Goal: Task Accomplishment & Management: Manage account settings

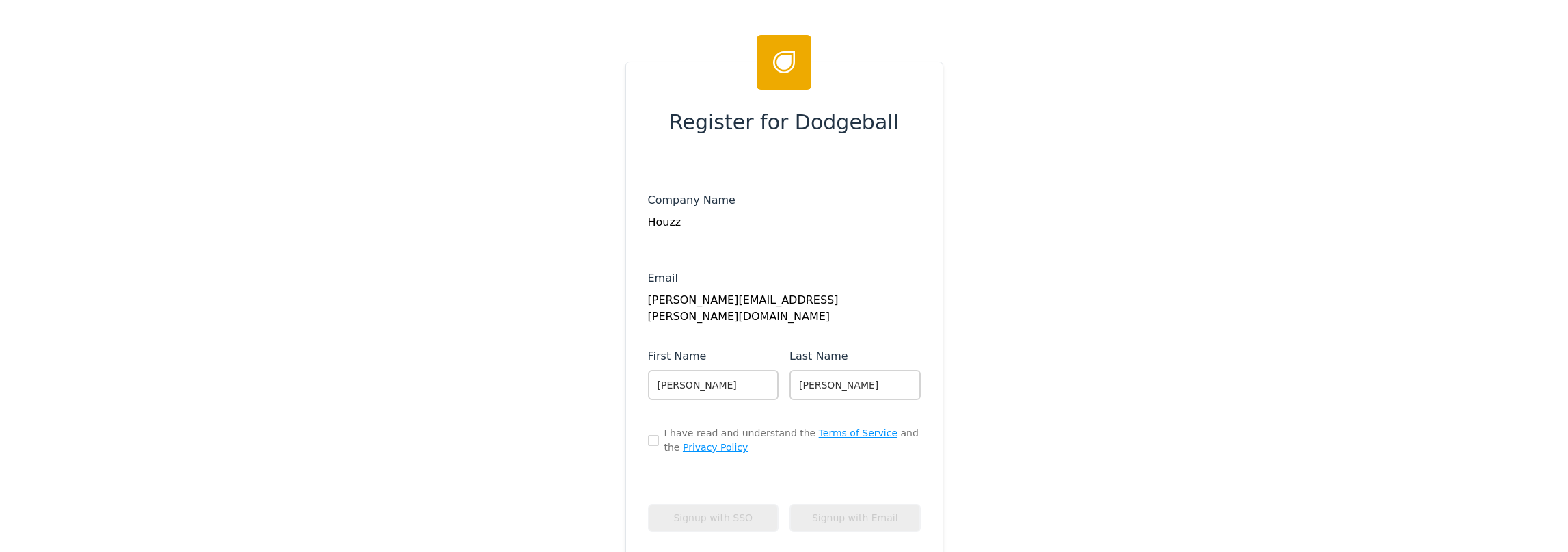
click at [734, 222] on div "Houzz" at bounding box center [784, 222] width 273 height 16
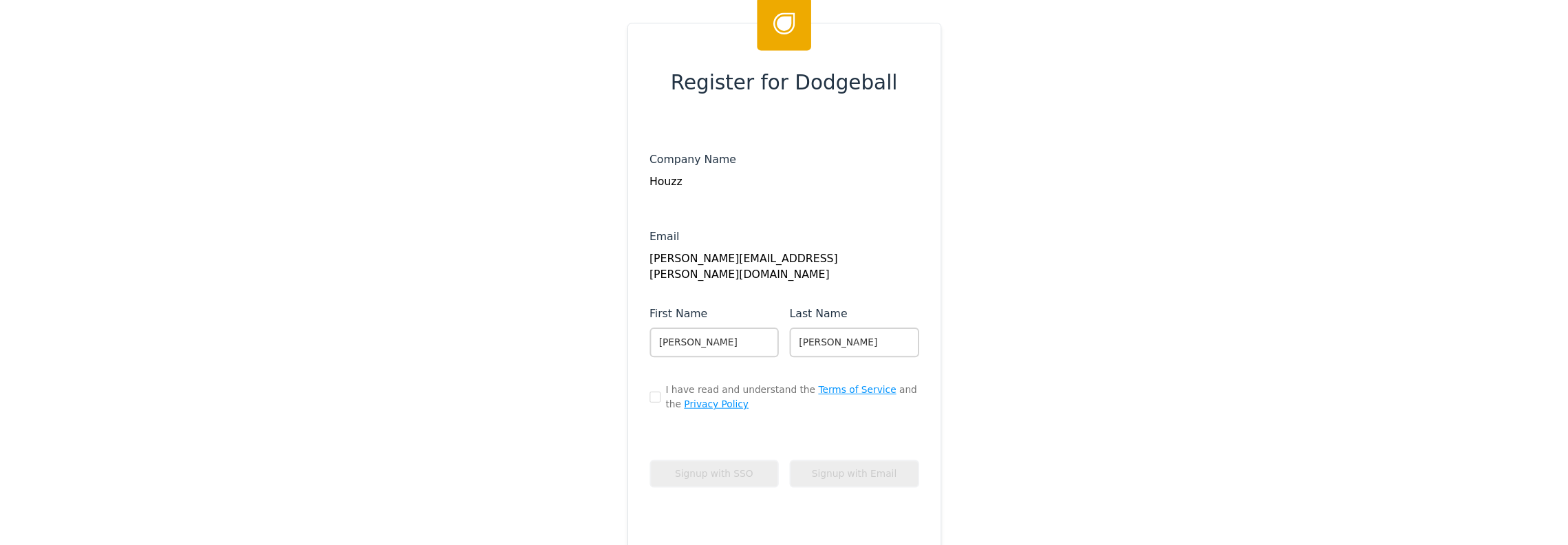
scroll to position [68, 0]
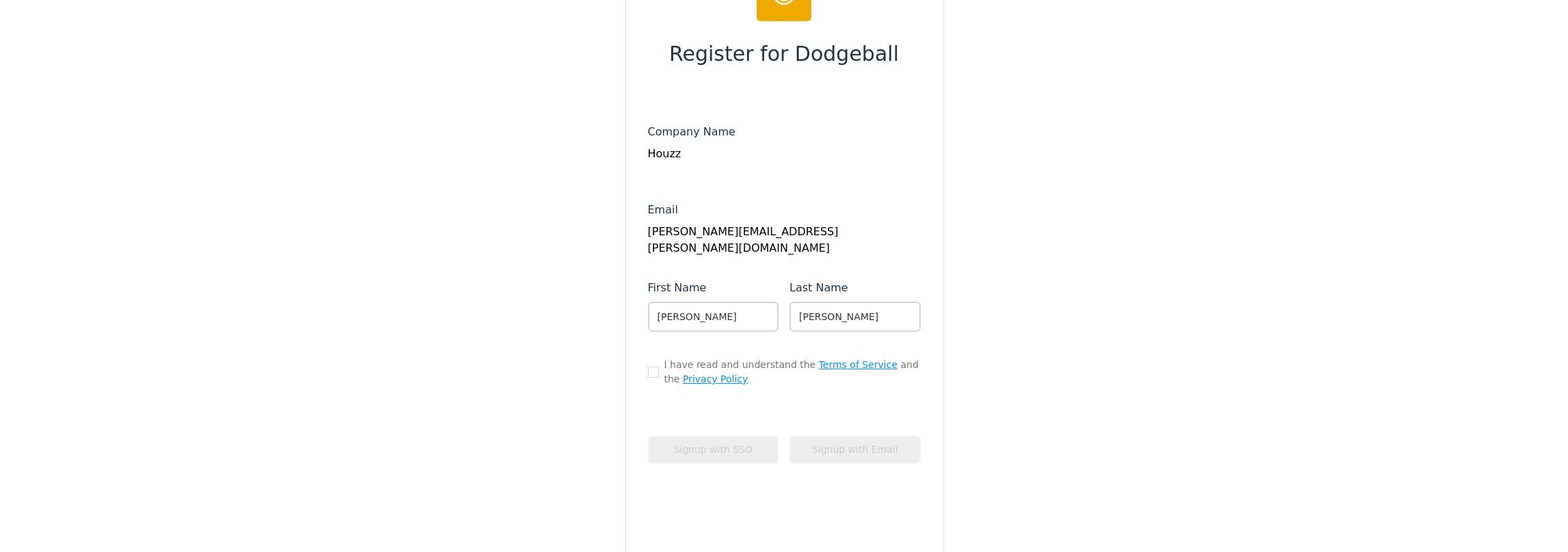
click at [648, 376] on input "checkbox" at bounding box center [654, 372] width 11 height 11
checkbox input "true"
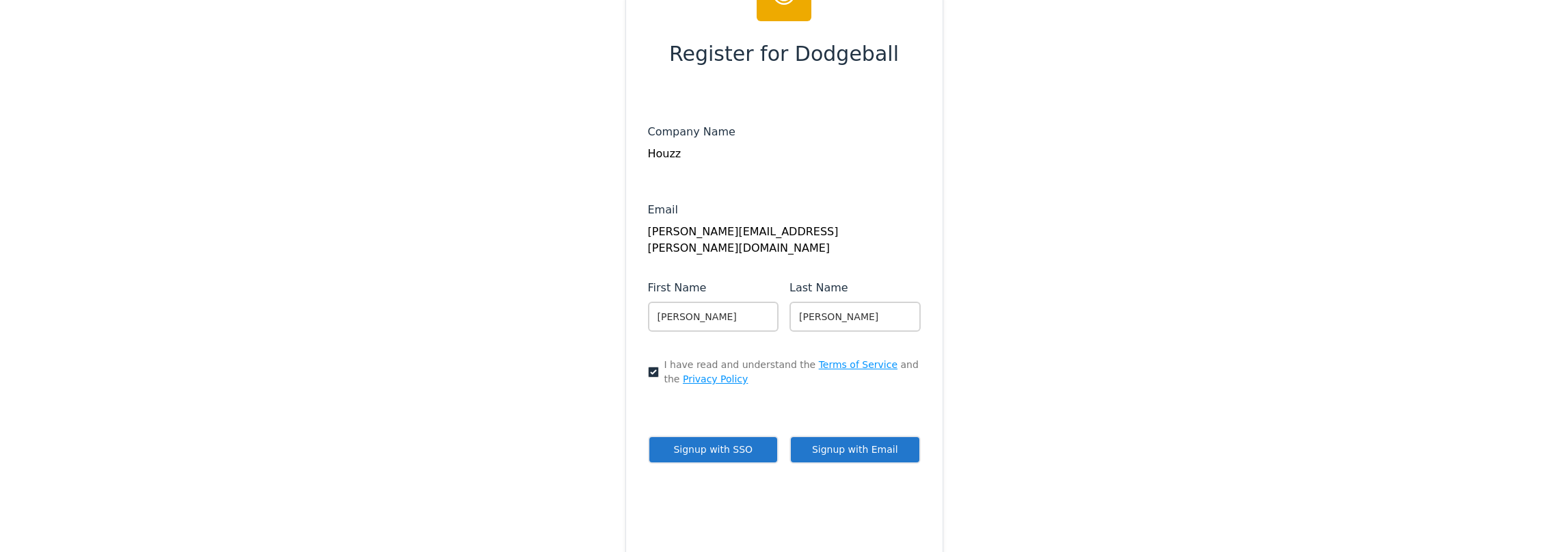
click at [809, 446] on button "Signup with Email" at bounding box center [855, 449] width 131 height 28
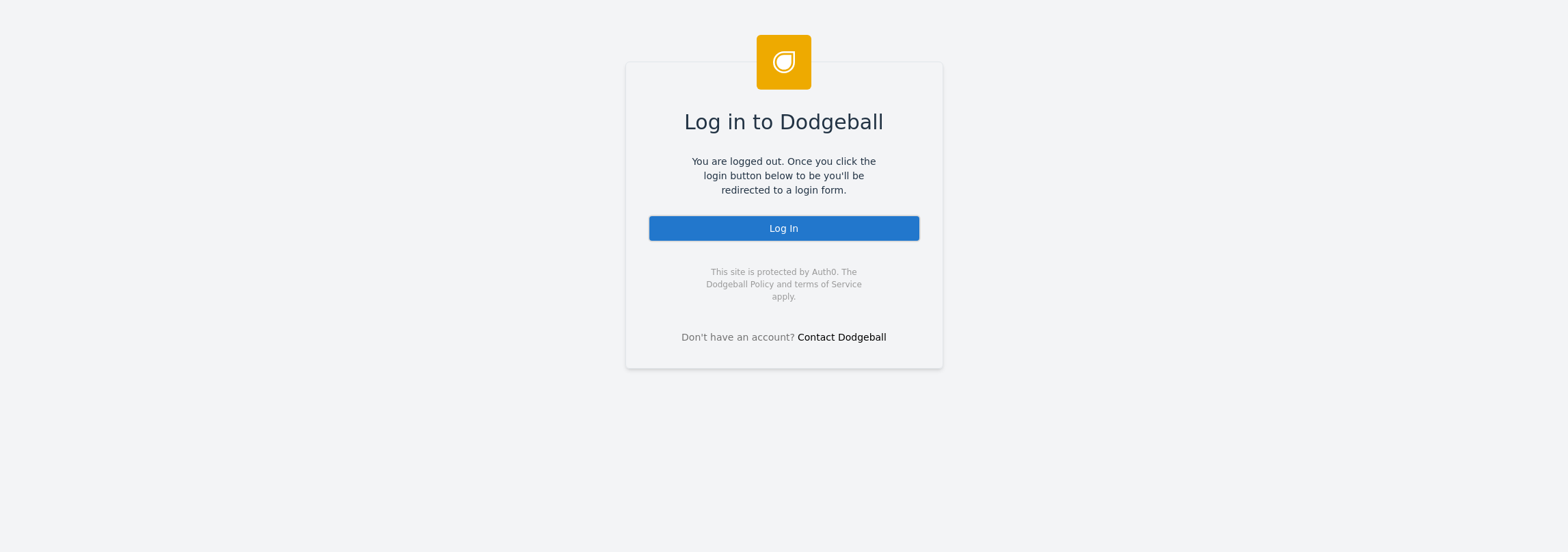
click at [834, 234] on div "Log In" at bounding box center [784, 229] width 273 height 27
